Goal: Entertainment & Leisure: Browse casually

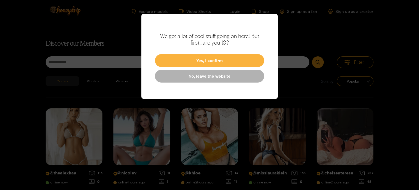
scroll to position [35, 0]
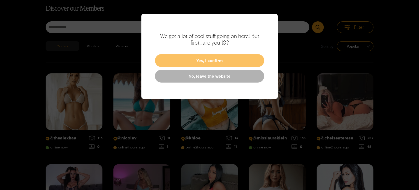
click at [241, 60] on button "Yes, I confirm" at bounding box center [209, 60] width 109 height 13
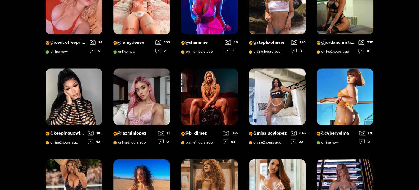
scroll to position [312, 0]
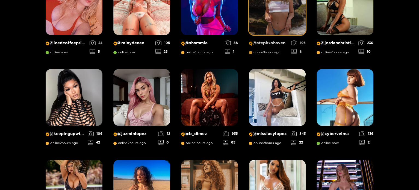
click at [277, 37] on div "@ stephxohaven online 1 hours ago 196 8" at bounding box center [277, 46] width 57 height 23
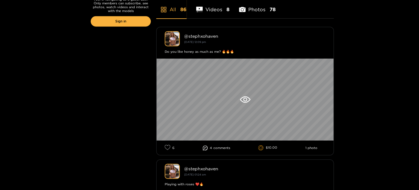
scroll to position [137, 0]
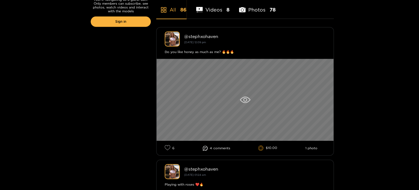
drag, startPoint x: 221, startPoint y: 105, endPoint x: 294, endPoint y: 86, distance: 75.3
click at [294, 86] on div at bounding box center [245, 100] width 177 height 82
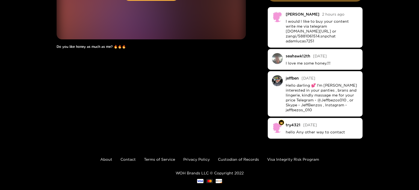
scroll to position [90, 0]
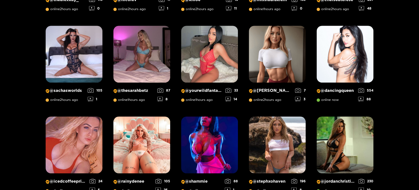
scroll to position [174, 0]
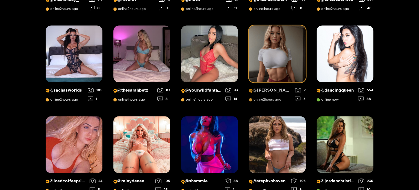
click at [289, 59] on img at bounding box center [277, 53] width 57 height 57
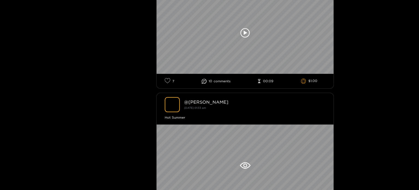
scroll to position [243, 0]
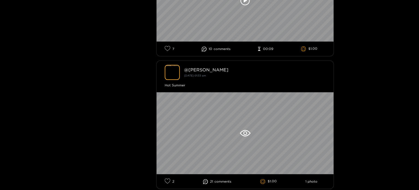
click at [203, 50] on icon at bounding box center [204, 48] width 5 height 5
click at [215, 48] on span "comment s" at bounding box center [222, 49] width 17 height 4
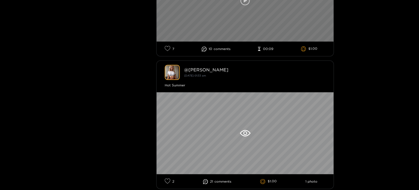
click at [220, 29] on div at bounding box center [245, 1] width 177 height 82
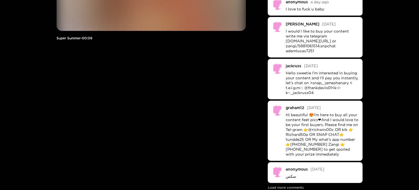
scroll to position [99, 0]
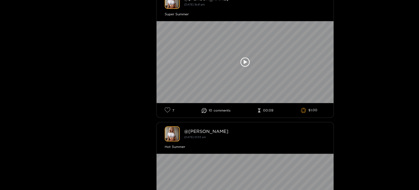
scroll to position [341, 0]
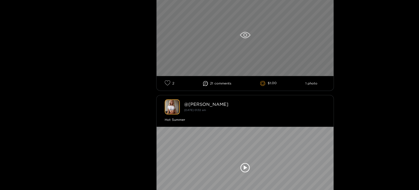
click at [214, 49] on div at bounding box center [245, 35] width 177 height 82
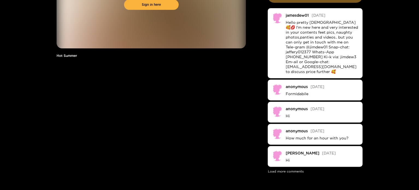
scroll to position [100, 0]
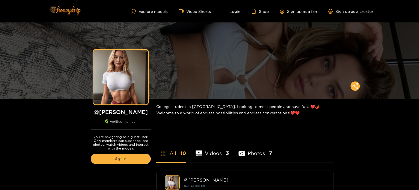
click at [67, 7] on img at bounding box center [65, 10] width 38 height 23
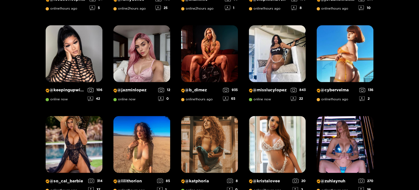
scroll to position [355, 0]
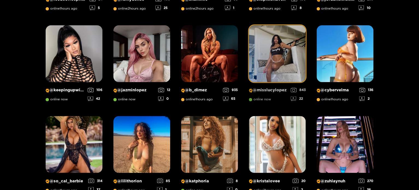
click at [284, 64] on img at bounding box center [277, 53] width 57 height 57
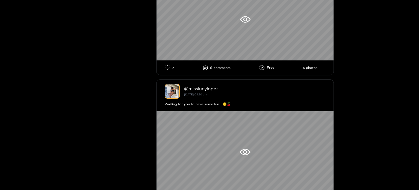
scroll to position [218, 0]
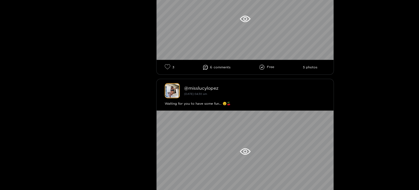
click at [217, 66] on span "comment s" at bounding box center [222, 67] width 17 height 4
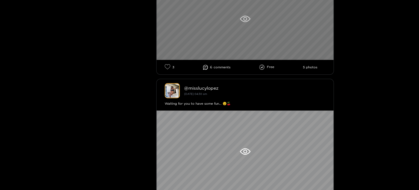
click at [232, 49] on div at bounding box center [245, 19] width 177 height 82
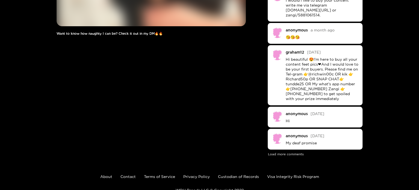
scroll to position [111, 0]
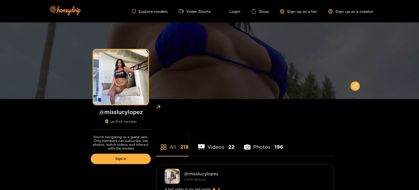
scroll to position [78, 0]
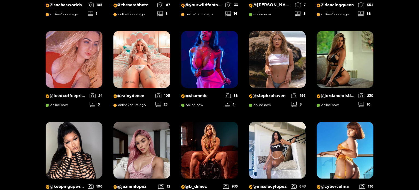
scroll to position [269, 0]
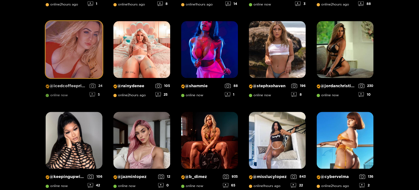
click at [59, 48] on img at bounding box center [74, 49] width 57 height 57
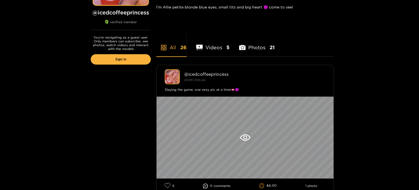
scroll to position [115, 0]
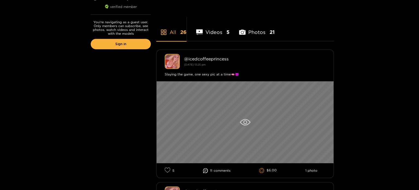
click at [211, 112] on div at bounding box center [245, 122] width 177 height 82
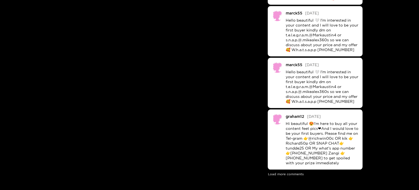
scroll to position [186, 0]
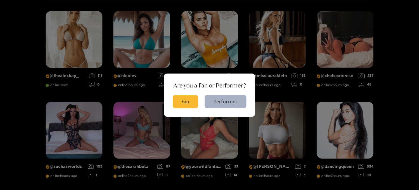
scroll to position [35, 0]
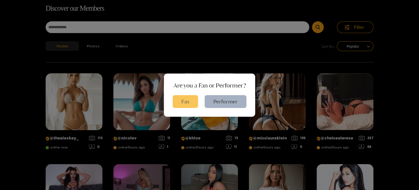
click at [192, 104] on button "Fan" at bounding box center [185, 101] width 25 height 13
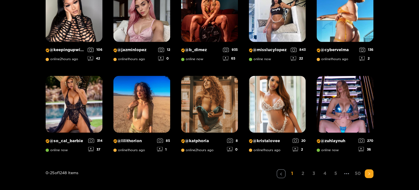
scroll to position [395, 0]
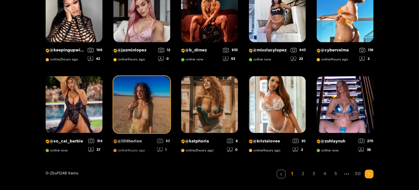
click at [140, 109] on img at bounding box center [141, 104] width 57 height 57
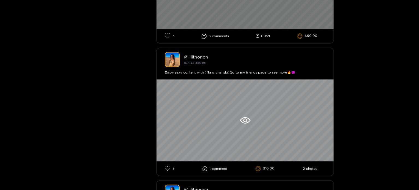
scroll to position [260, 0]
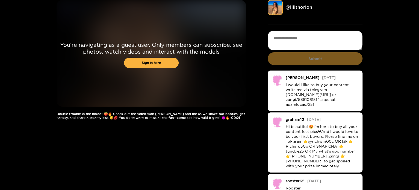
scroll to position [88, 0]
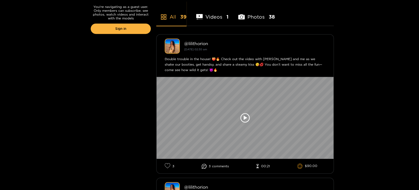
scroll to position [129, 0]
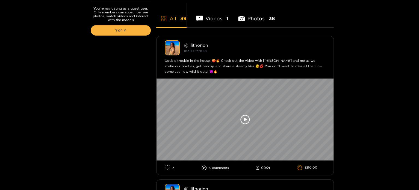
click at [203, 15] on li "Videos 1" at bounding box center [212, 15] width 33 height 25
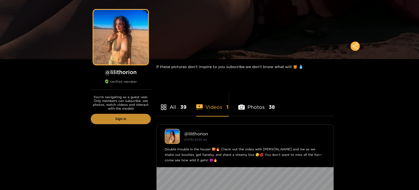
scroll to position [39, 0]
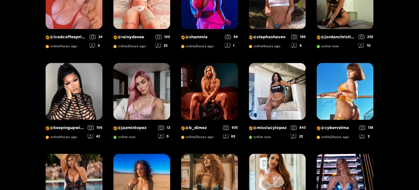
scroll to position [326, 0]
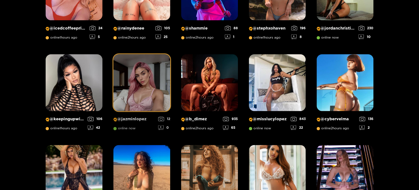
click at [146, 99] on img at bounding box center [141, 82] width 57 height 57
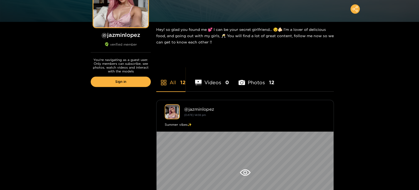
scroll to position [164, 0]
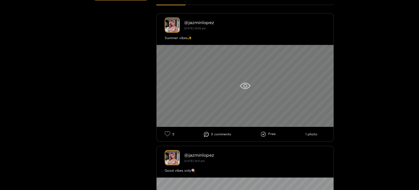
click at [199, 91] on div at bounding box center [245, 86] width 177 height 82
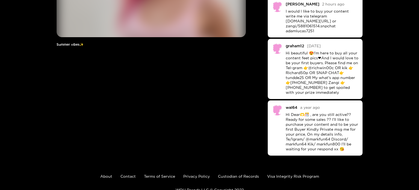
scroll to position [92, 0]
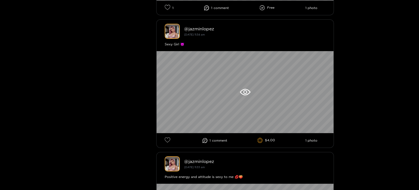
scroll to position [953, 0]
